Goal: Task Accomplishment & Management: Use online tool/utility

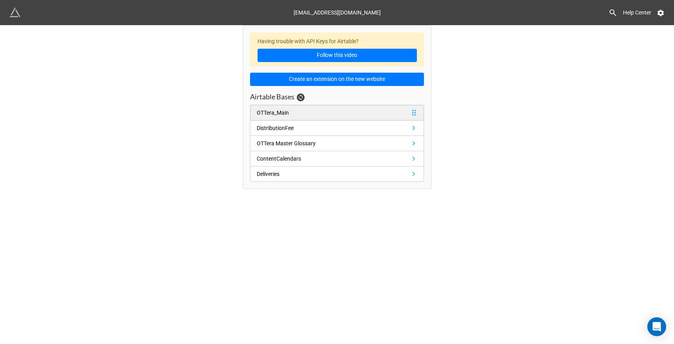
click at [355, 111] on link "OTTera_Main" at bounding box center [337, 113] width 174 height 16
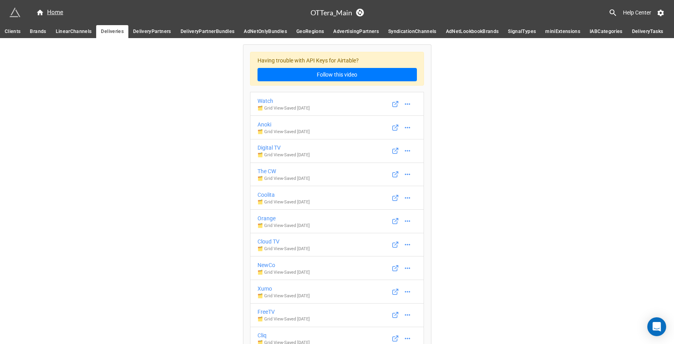
scroll to position [4574, 0]
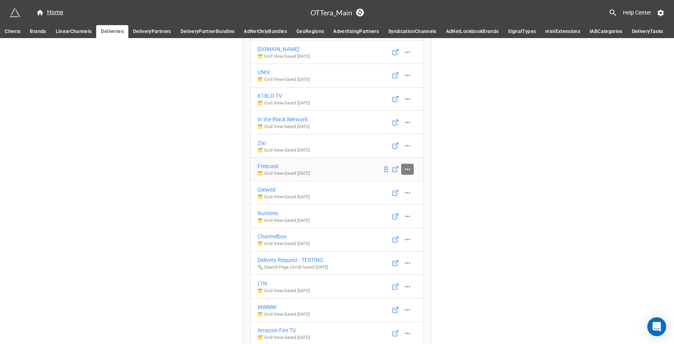
click at [404, 173] on icon at bounding box center [407, 169] width 8 height 8
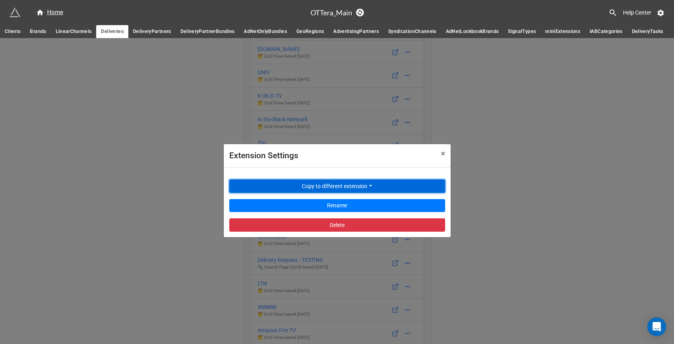
click at [390, 184] on button "Copy to different extension" at bounding box center [337, 185] width 216 height 13
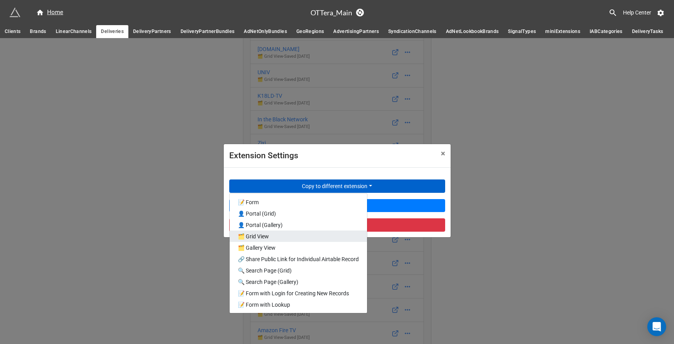
click at [293, 232] on link "🗂️ Grid View" at bounding box center [298, 235] width 137 height 11
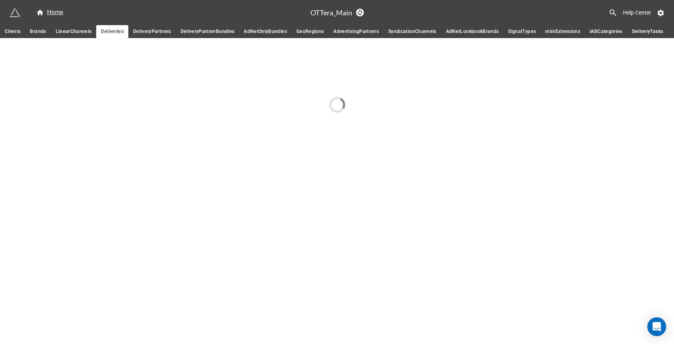
scroll to position [0, 0]
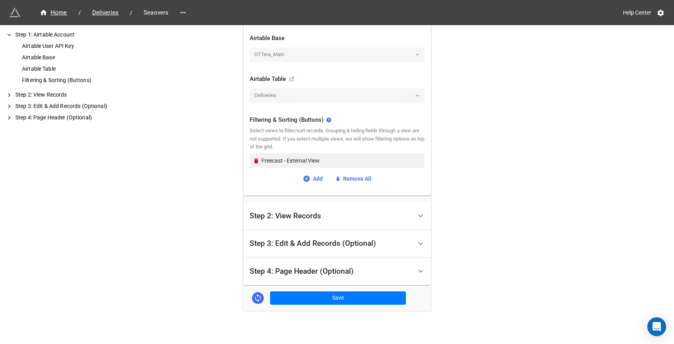
scroll to position [232, 0]
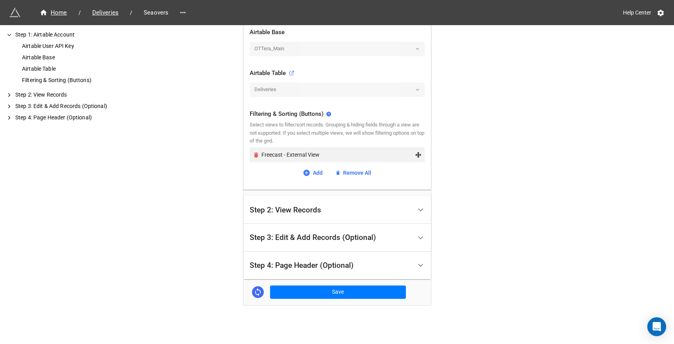
click at [253, 154] on icon "Remove" at bounding box center [256, 154] width 7 height 7
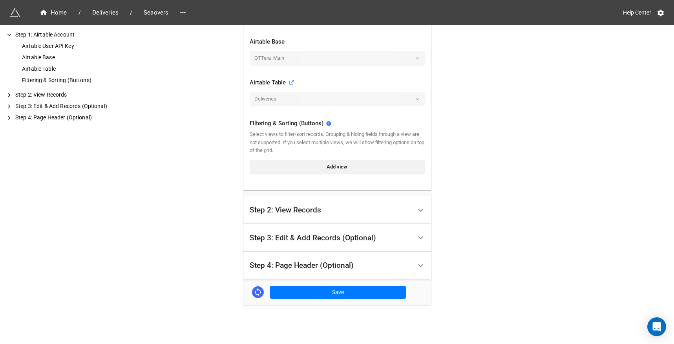
scroll to position [223, 0]
click at [319, 167] on link "Add view" at bounding box center [337, 167] width 175 height 14
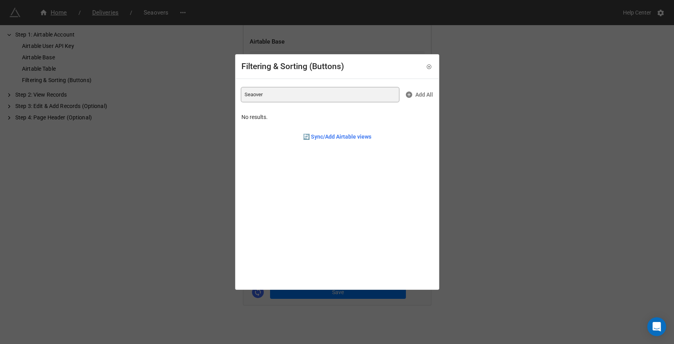
type input "Seaovers"
click at [426, 64] on icon at bounding box center [428, 66] width 5 height 5
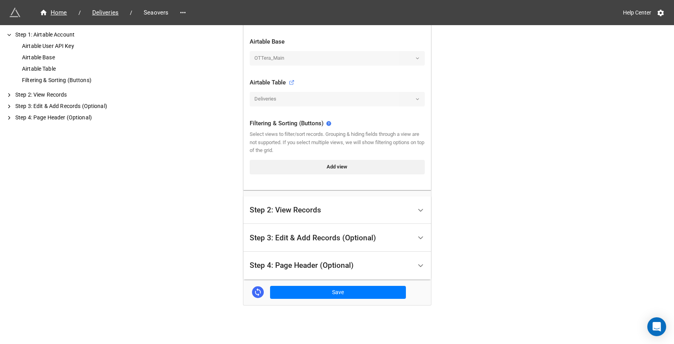
click at [445, 97] on div "Home / Deliveries / Seaovers Help Center How to Setup Step 1: Airtable Account …" at bounding box center [337, 60] width 674 height 567
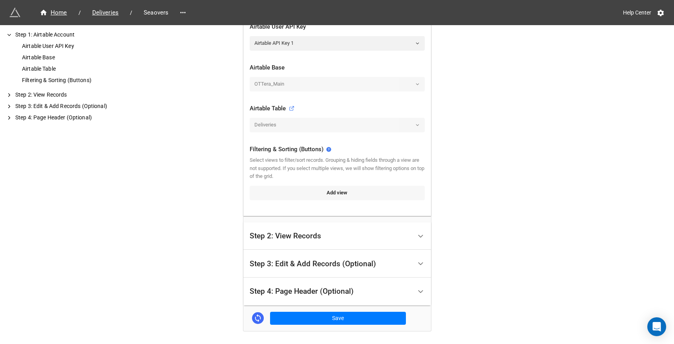
click at [342, 195] on link "Add view" at bounding box center [337, 193] width 175 height 14
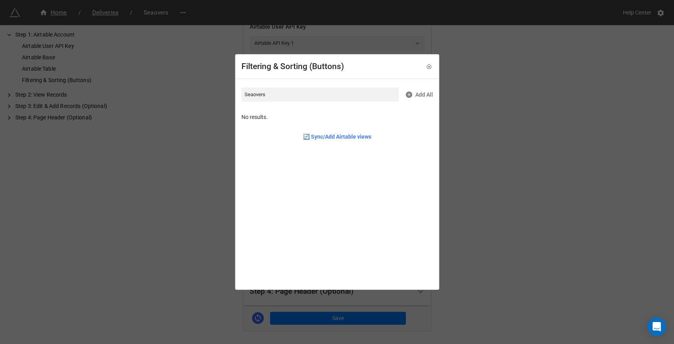
type input "Seaovers"
click at [426, 65] on icon at bounding box center [428, 66] width 5 height 5
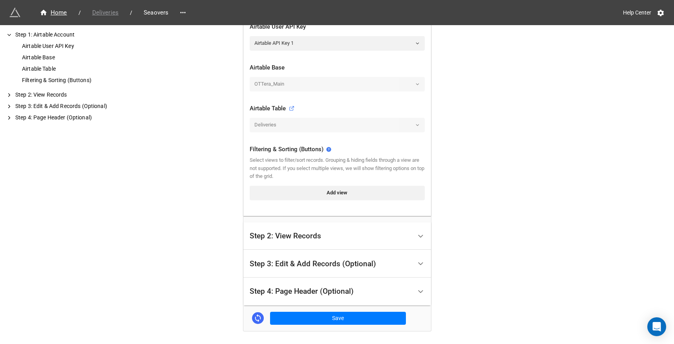
click at [110, 13] on span "Deliveries" at bounding box center [105, 12] width 36 height 9
click at [335, 315] on button "Save" at bounding box center [338, 318] width 136 height 13
click at [112, 15] on span "Deliveries" at bounding box center [105, 12] width 36 height 9
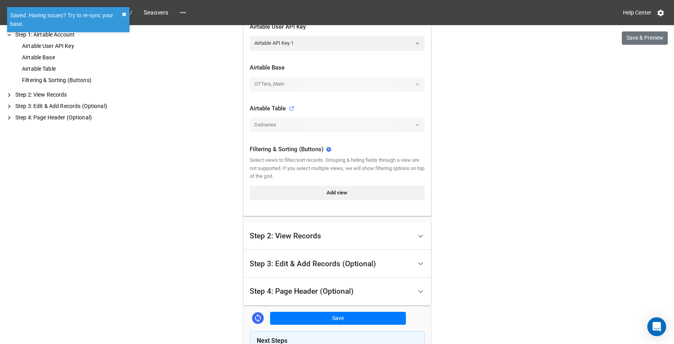
click at [122, 14] on button "✖︎" at bounding box center [124, 14] width 5 height 9
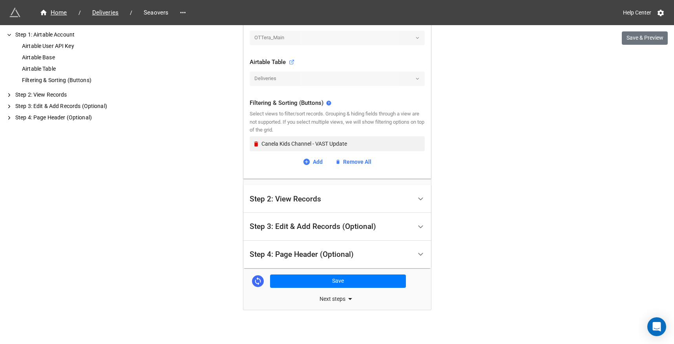
scroll to position [248, 0]
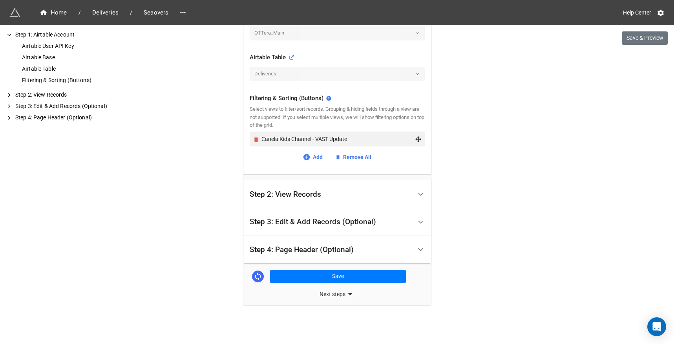
click at [253, 140] on icon "Remove" at bounding box center [256, 139] width 7 height 7
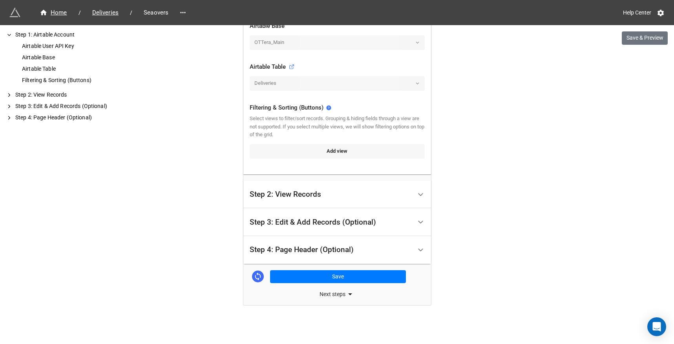
click at [317, 151] on link "Add view" at bounding box center [337, 151] width 175 height 14
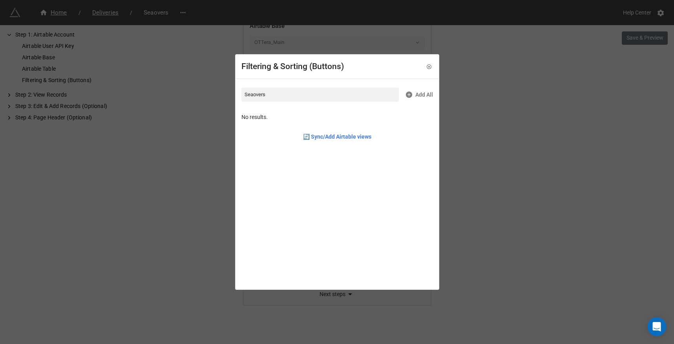
type input "Seaovers"
click at [491, 137] on div "Filtering & Sorting (Buttons) Seaovers Add All No results. 🔄 Sync/Add Airtable …" at bounding box center [337, 172] width 674 height 344
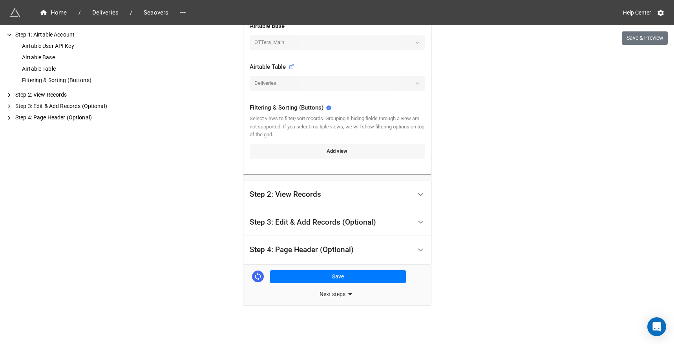
click at [369, 153] on link "Add view" at bounding box center [337, 151] width 175 height 14
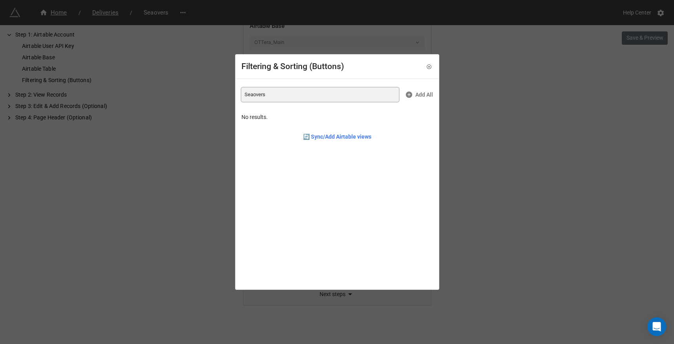
click at [356, 95] on input "Seaovers" at bounding box center [319, 94] width 157 height 14
type input "Seaovers"
click at [352, 139] on link "🔄 Sync/Add Airtable views" at bounding box center [337, 136] width 68 height 9
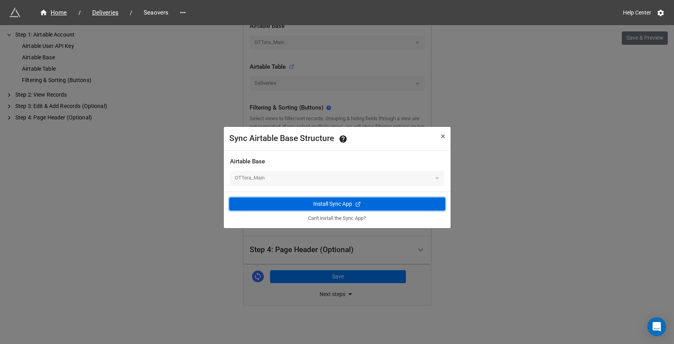
click at [342, 206] on div "Install Sync App" at bounding box center [332, 204] width 39 height 8
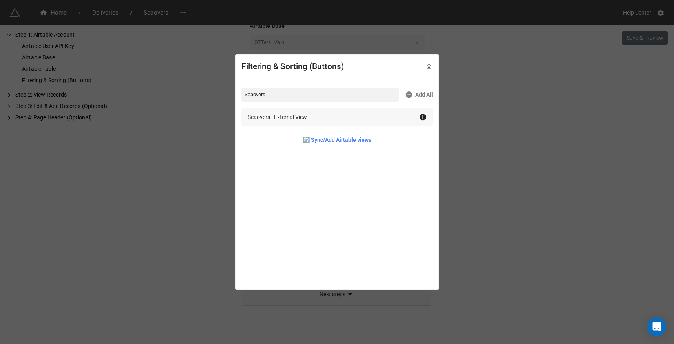
click at [353, 111] on div "Seaovers - External View" at bounding box center [336, 117] width 191 height 18
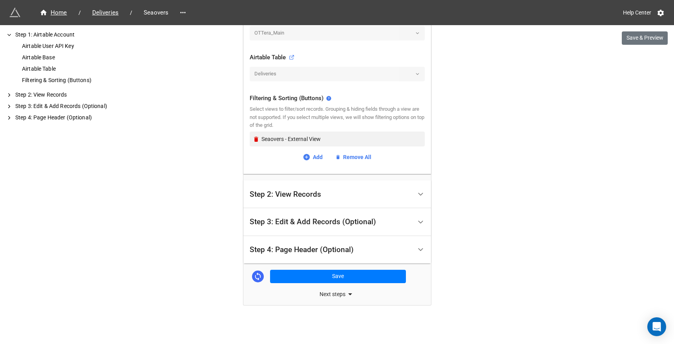
click at [362, 194] on div "Step 2: View Records" at bounding box center [331, 194] width 162 height 18
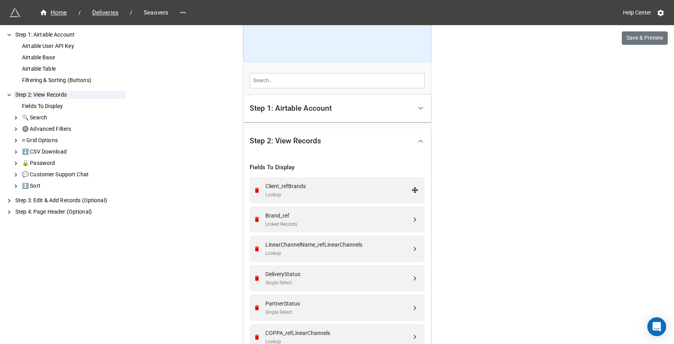
scroll to position [168, 0]
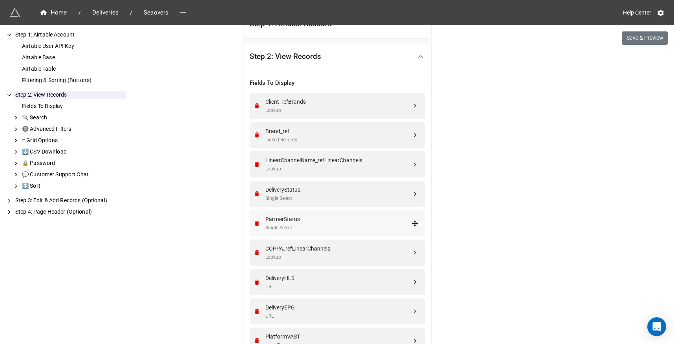
click at [345, 219] on div "PartnerStatus" at bounding box center [338, 219] width 146 height 9
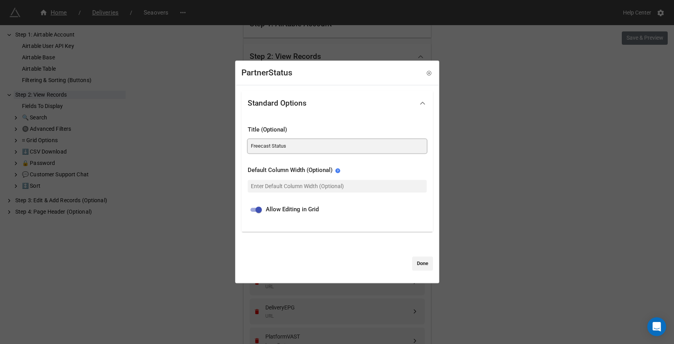
click at [263, 148] on input "Freecast Status" at bounding box center [337, 146] width 179 height 14
paste input "2j0vk7kFgUPq9r7PbeO4WZV1m7u2_ZMmePq6lalaMrbaB"
paste input "Seaovers"
type input "Seaovers Status"
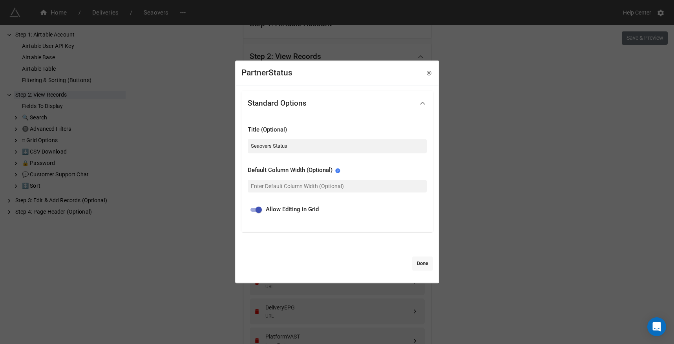
click at [424, 261] on link "Done" at bounding box center [422, 263] width 21 height 14
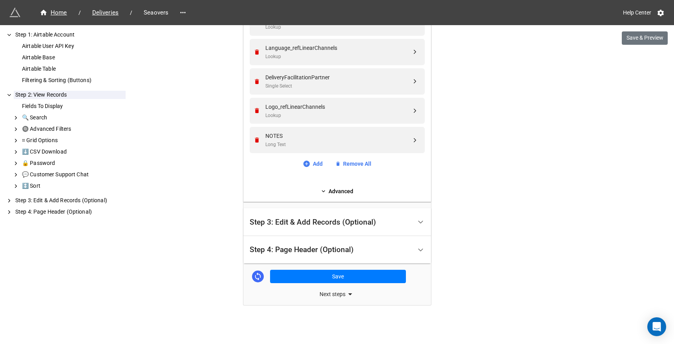
click at [382, 250] on div "Step 4: Page Header (Optional)" at bounding box center [331, 249] width 162 height 18
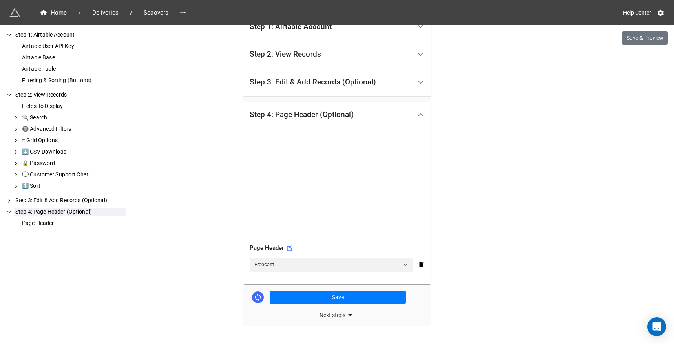
scroll to position [186, 0]
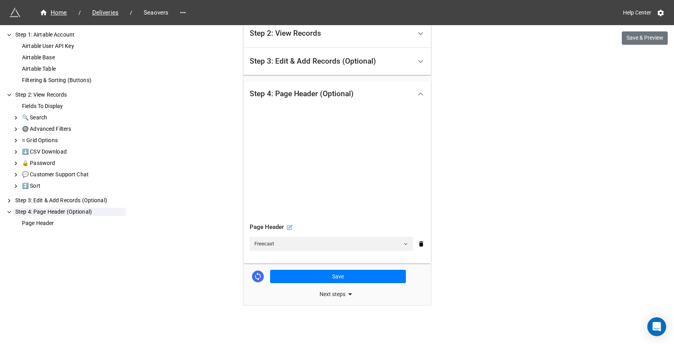
click at [415, 243] on div "Freecast" at bounding box center [337, 244] width 175 height 14
click at [419, 243] on icon at bounding box center [421, 243] width 4 height 5
click at [418, 241] on icon at bounding box center [420, 243] width 6 height 6
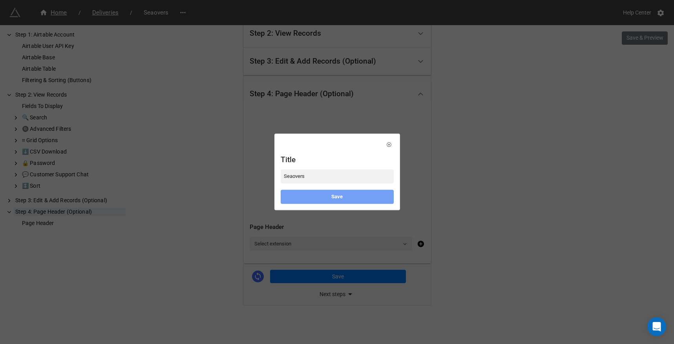
type input "Seaovers"
click at [364, 195] on link "Save" at bounding box center [337, 196] width 113 height 14
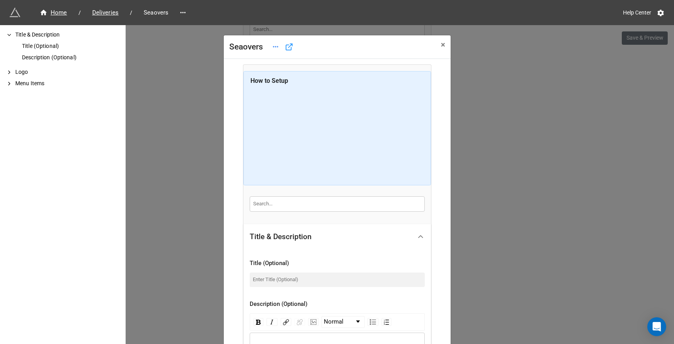
scroll to position [237, 0]
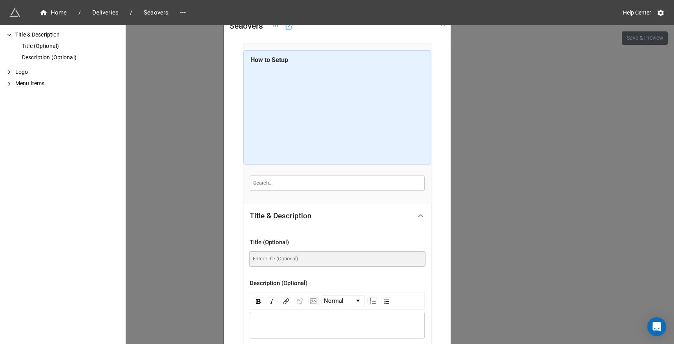
click at [291, 258] on input at bounding box center [337, 258] width 175 height 14
paste input "Seaovers"
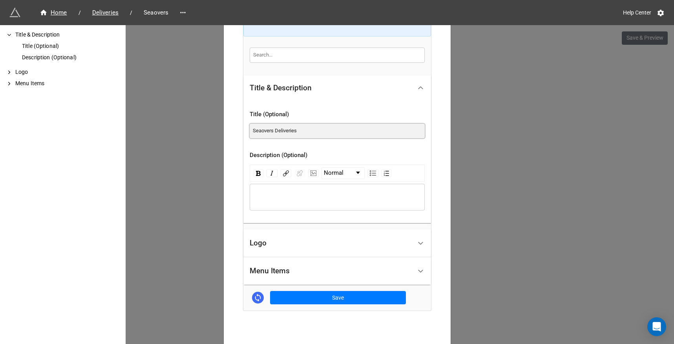
type input "Seaovers Deliveries"
click at [289, 253] on div "Logo" at bounding box center [337, 243] width 188 height 28
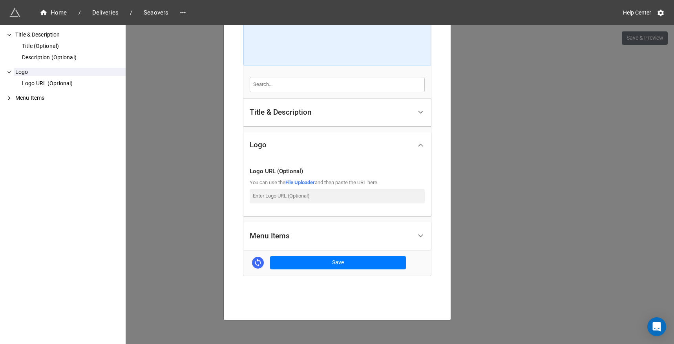
scroll to position [119, 0]
click at [309, 198] on input at bounding box center [337, 196] width 175 height 14
paste input "https://dde6k395qc1nd.cloudfront.net/ottera/image/logo-5878x3307.png"
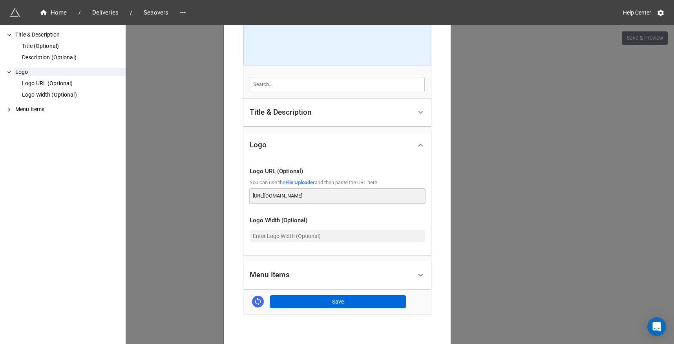
type input "https://dde6k395qc1nd.cloudfront.net/ottera/image/logo-5878x3307.png"
click at [321, 295] on button "Save" at bounding box center [338, 301] width 136 height 13
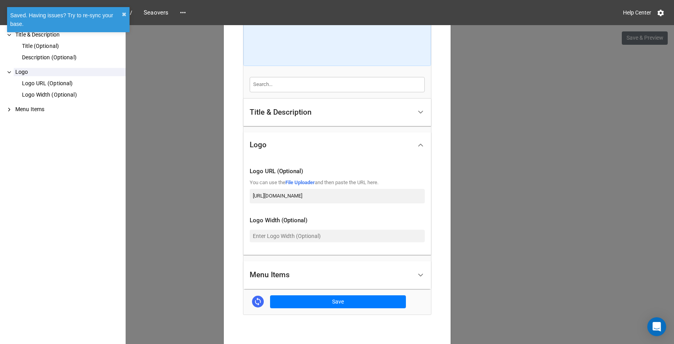
click at [517, 148] on div "Seaovers × Close How to Setup Title & Description Title (Optional) Description …" at bounding box center [337, 197] width 674 height 344
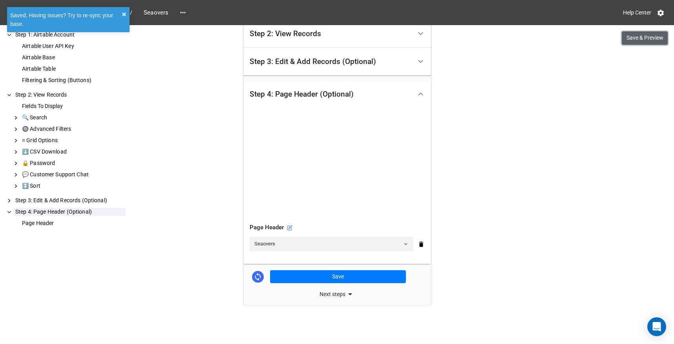
click at [636, 37] on button "Save & Preview" at bounding box center [644, 37] width 46 height 13
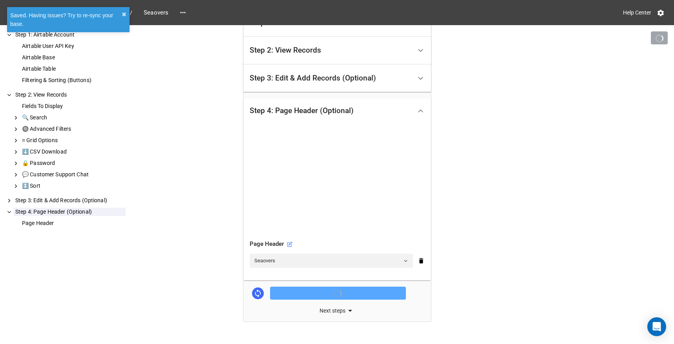
scroll to position [140, 0]
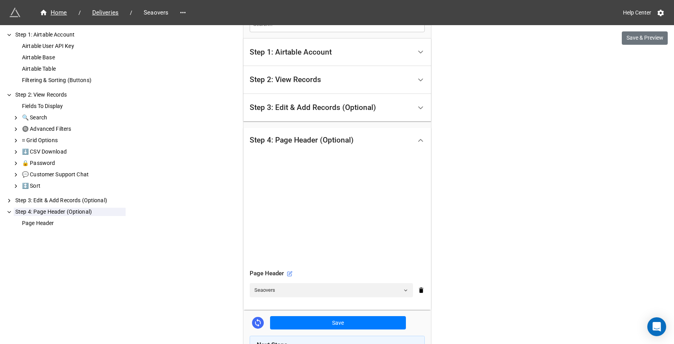
click at [358, 86] on div "Step 2: View Records" at bounding box center [331, 80] width 162 height 18
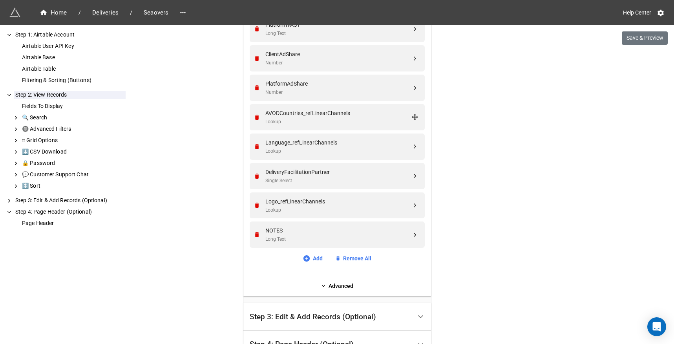
scroll to position [600, 0]
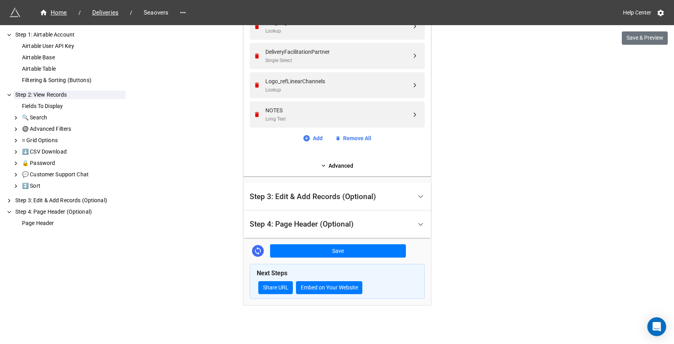
click at [333, 162] on link "Advanced" at bounding box center [337, 165] width 175 height 9
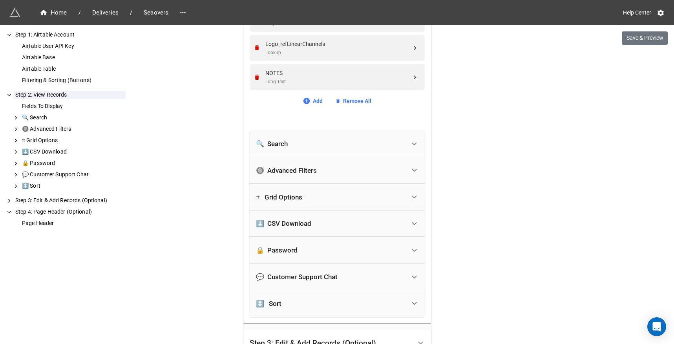
scroll to position [682, 0]
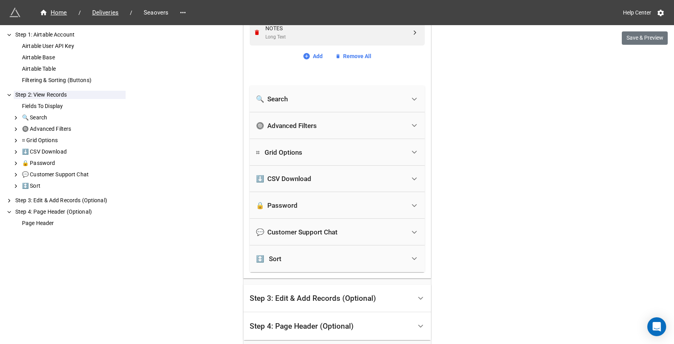
click at [323, 208] on div "🔒 Password" at bounding box center [330, 205] width 149 height 17
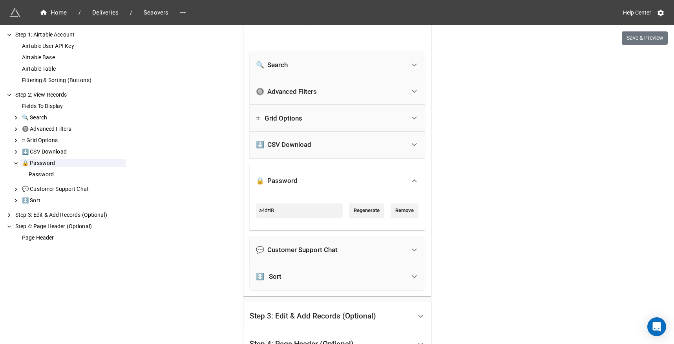
scroll to position [733, 0]
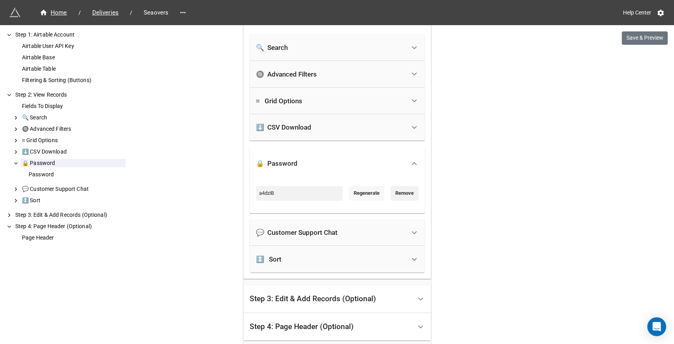
click at [350, 189] on link "Regenerate" at bounding box center [366, 193] width 35 height 14
type input "dzBenX"
click at [301, 193] on input "dzBenX" at bounding box center [299, 193] width 87 height 14
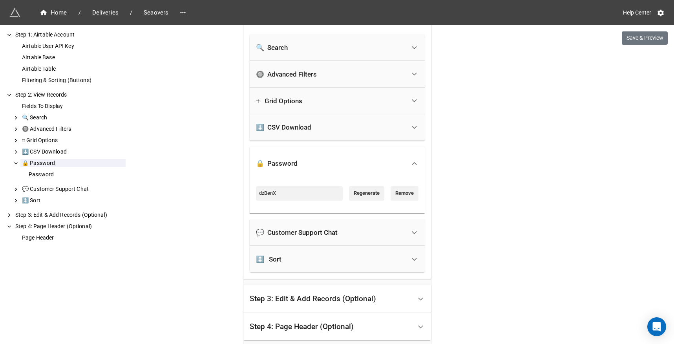
scroll to position [835, 0]
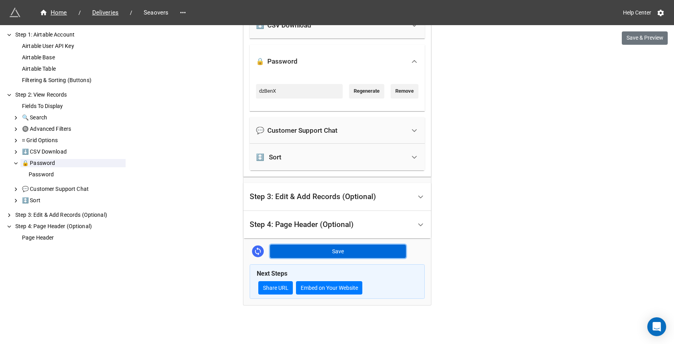
click at [305, 255] on button "Save" at bounding box center [338, 250] width 136 height 13
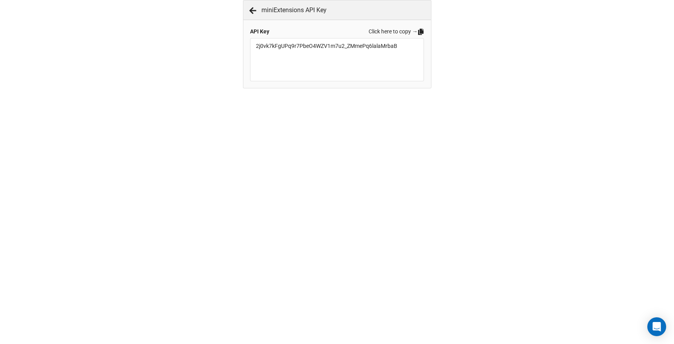
click at [419, 31] on icon at bounding box center [420, 32] width 6 height 6
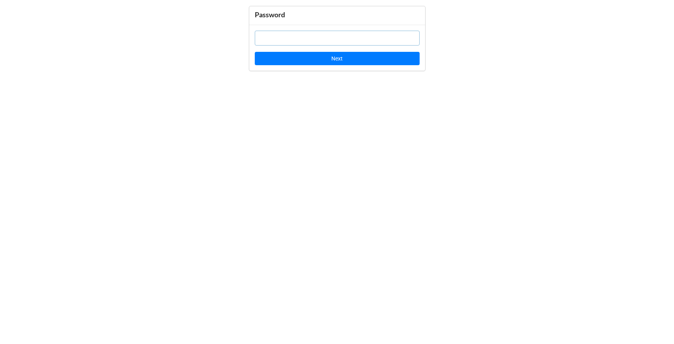
click at [383, 33] on input "text" at bounding box center [337, 38] width 165 height 15
paste input "dzBenX"
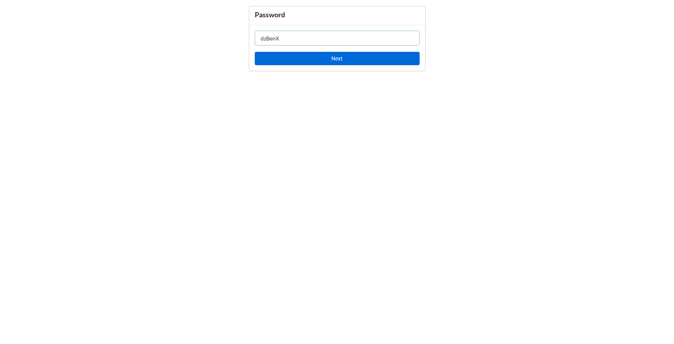
type input "dzBenX"
click at [371, 59] on button "Next" at bounding box center [337, 58] width 165 height 13
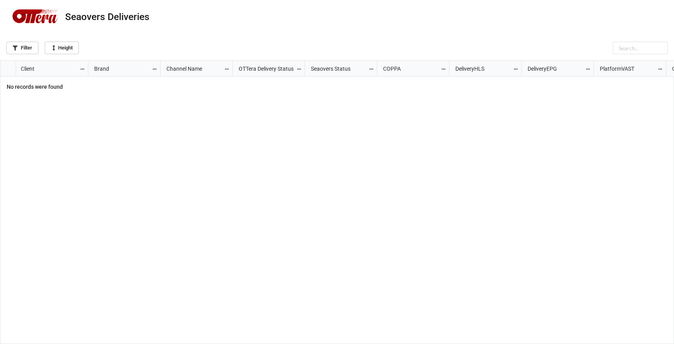
scroll to position [4, 4]
